Goal: Check status: Check status

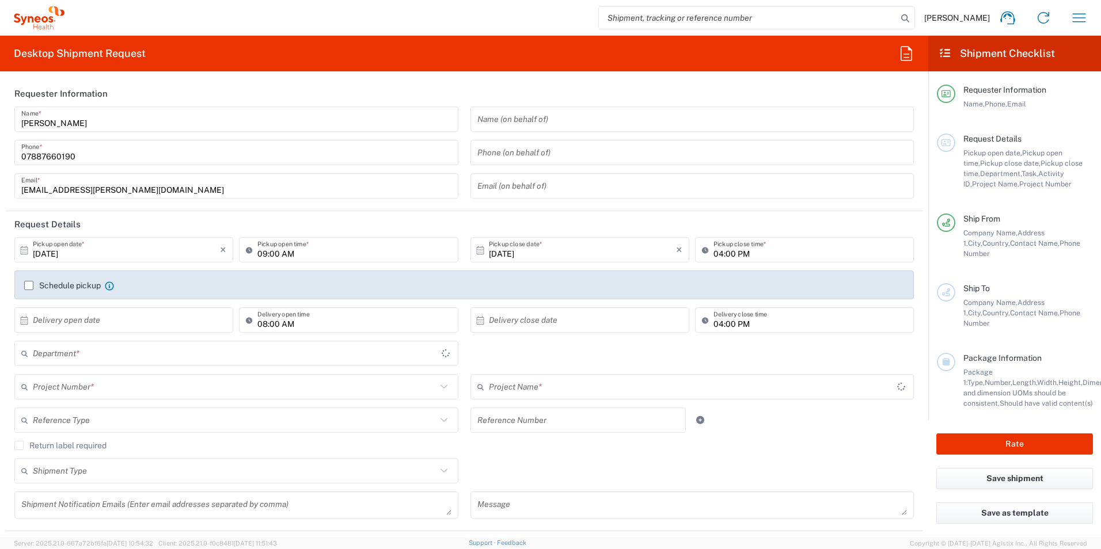
type input "[GEOGRAPHIC_DATA]"
type input "8350"
type input "Syneos Health UK Limited"
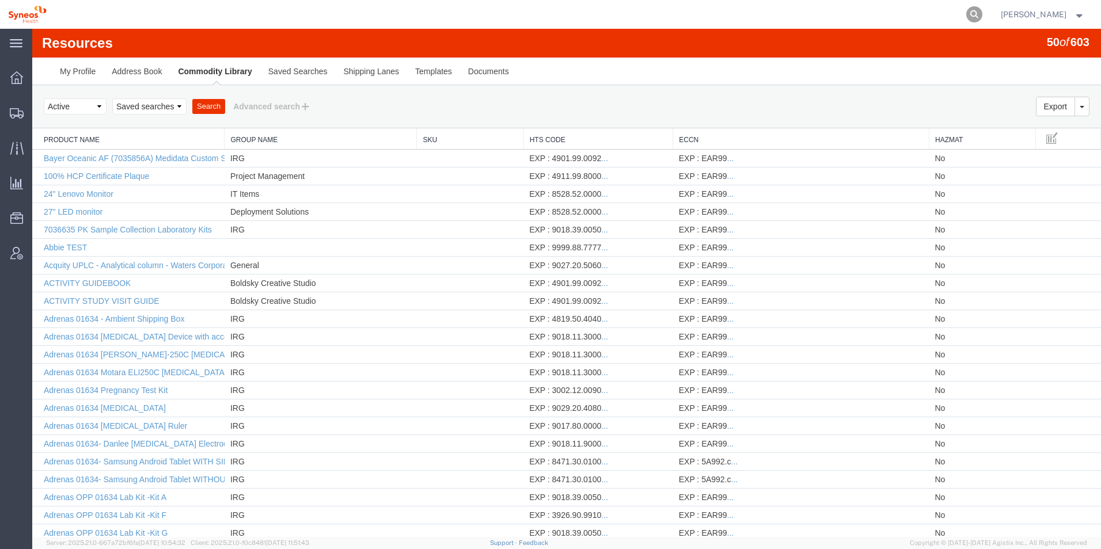
click at [982, 14] on icon at bounding box center [974, 14] width 16 height 16
click at [781, 22] on input "search" at bounding box center [791, 15] width 350 height 28
paste input "57080939"
type input "57080939"
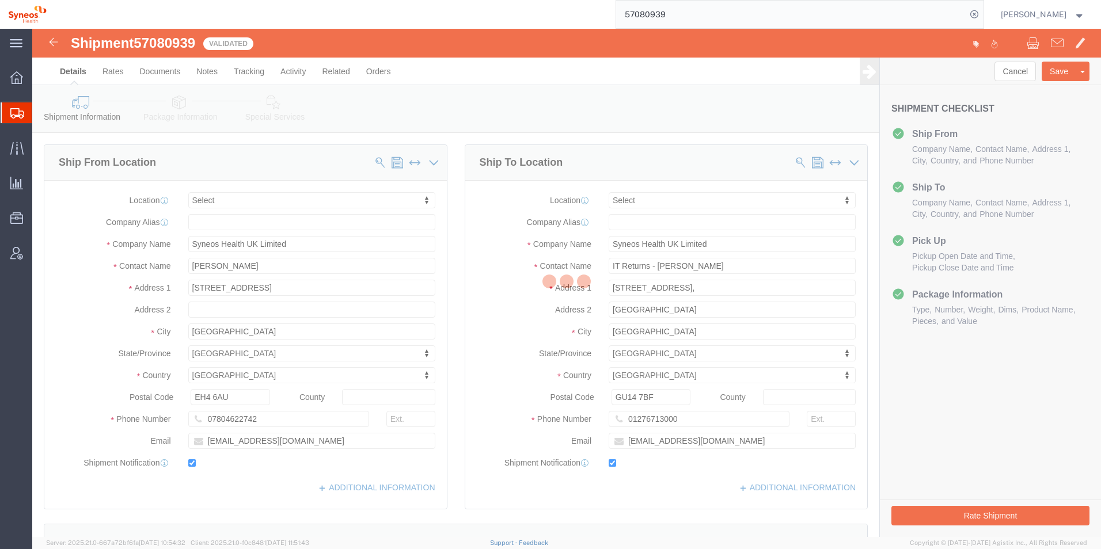
select select
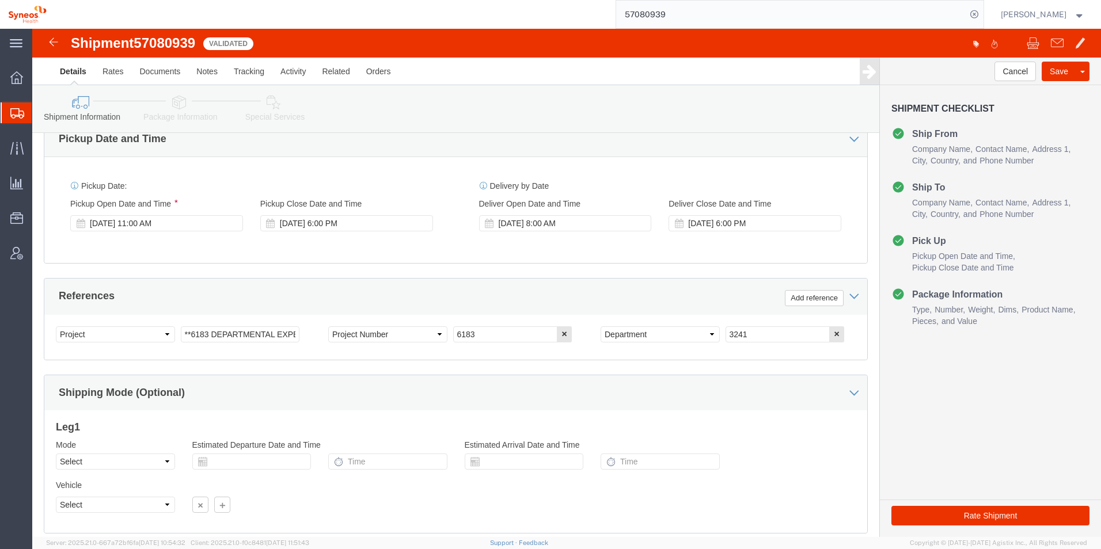
scroll to position [460, 0]
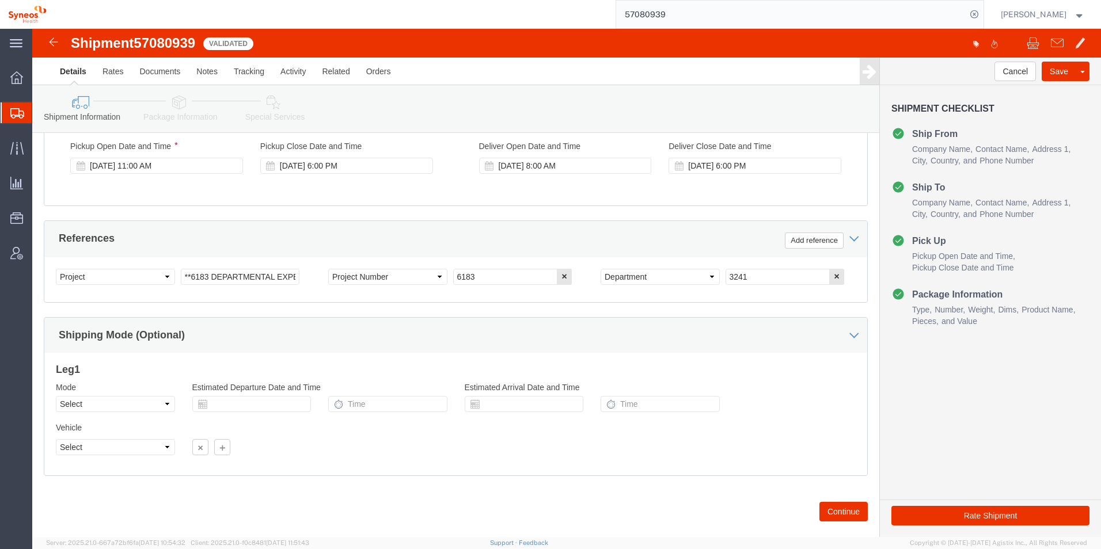
click div "Cancel Save Preview Assign To Clone Shipment Save As Template Shipment Checklis…"
